Goal: Check status

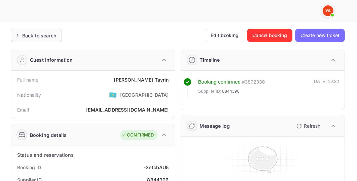
click at [49, 37] on div "Back to search" at bounding box center [39, 35] width 34 height 7
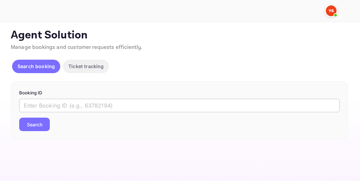
click at [88, 106] on input "text" at bounding box center [179, 105] width 321 height 13
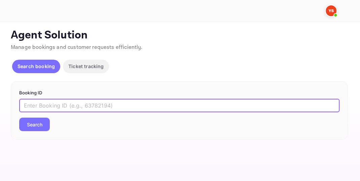
paste input "8809877"
type input "8809877"
click at [35, 124] on button "Search" at bounding box center [34, 124] width 31 height 13
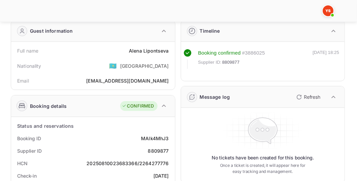
scroll to position [38, 0]
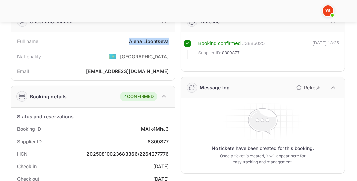
drag, startPoint x: 130, startPoint y: 41, endPoint x: 168, endPoint y: 41, distance: 37.7
click at [168, 41] on div "[PERSON_NAME]" at bounding box center [149, 41] width 40 height 7
copy div "[PERSON_NAME]"
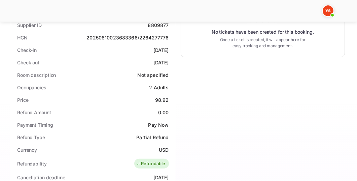
scroll to position [173, 0]
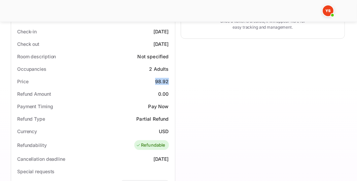
drag, startPoint x: 155, startPoint y: 81, endPoint x: 168, endPoint y: 81, distance: 13.5
click at [168, 81] on div "Price 98.92" at bounding box center [93, 81] width 159 height 12
copy div "98.92"
